Goal: Task Accomplishment & Management: Manage account settings

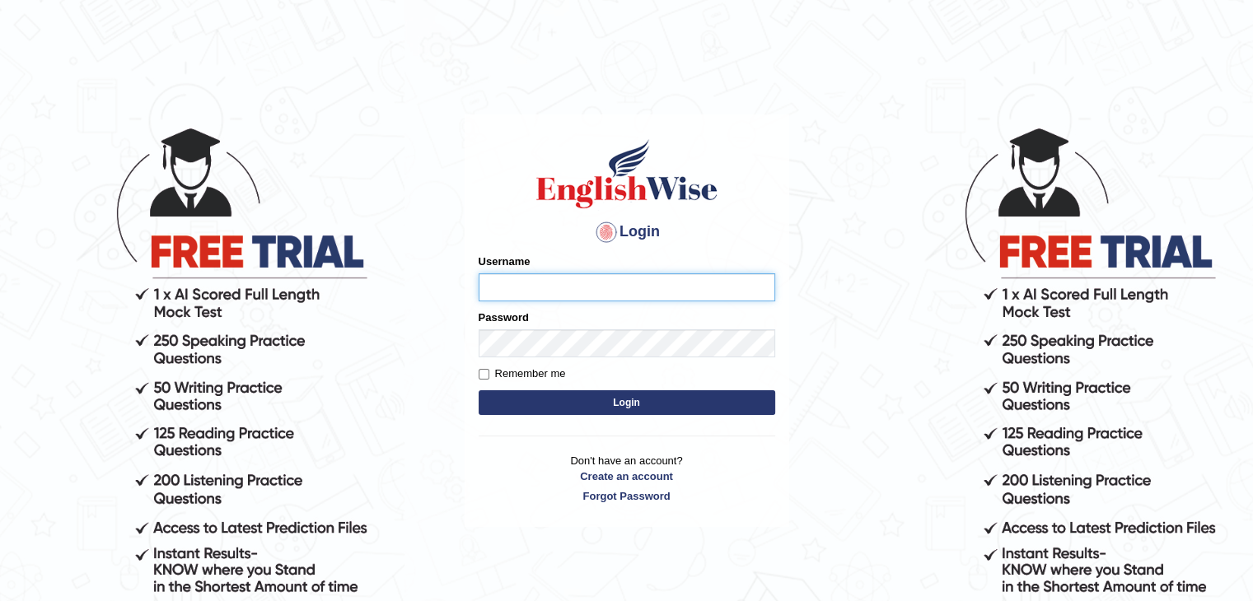
click at [521, 279] on input "Username" at bounding box center [626, 287] width 296 height 28
type input "nipenyogesh"
click at [478, 390] on button "Login" at bounding box center [626, 402] width 296 height 25
